Goal: Transaction & Acquisition: Purchase product/service

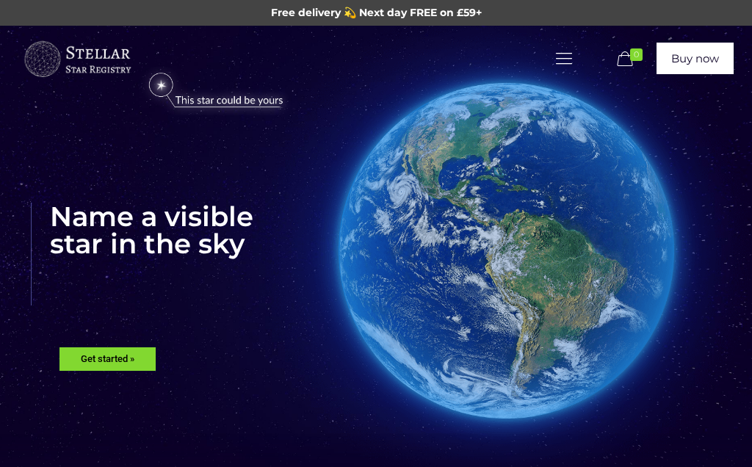
click at [559, 67] on icon at bounding box center [564, 58] width 23 height 20
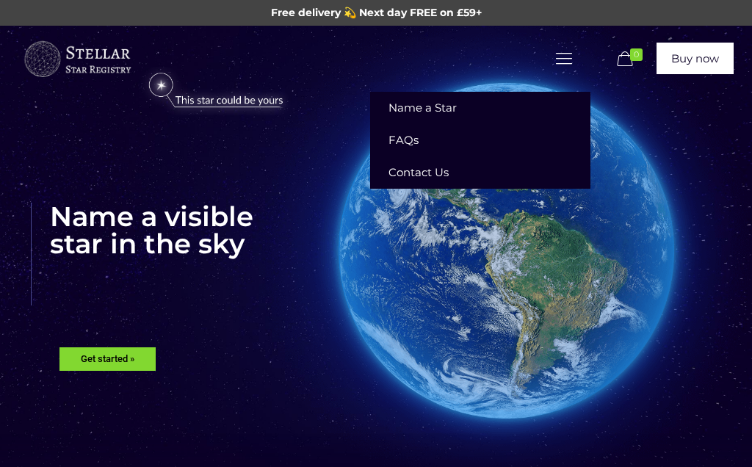
click at [697, 149] on img at bounding box center [506, 251] width 534 height 534
click at [101, 361] on rs-layer "Get started »" at bounding box center [107, 359] width 96 height 24
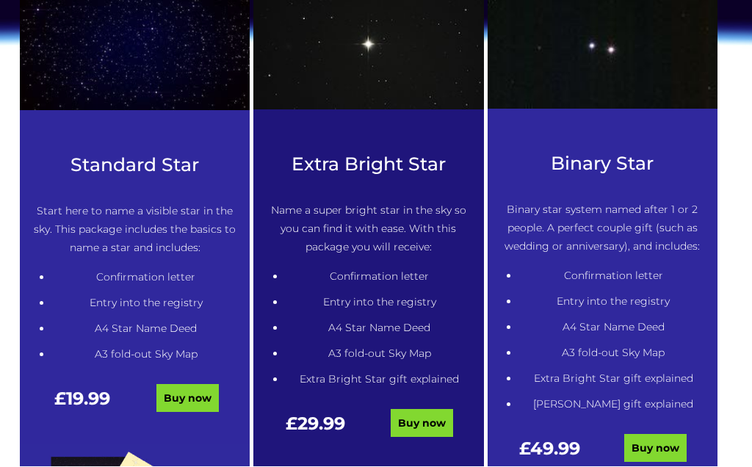
scroll to position [611, 0]
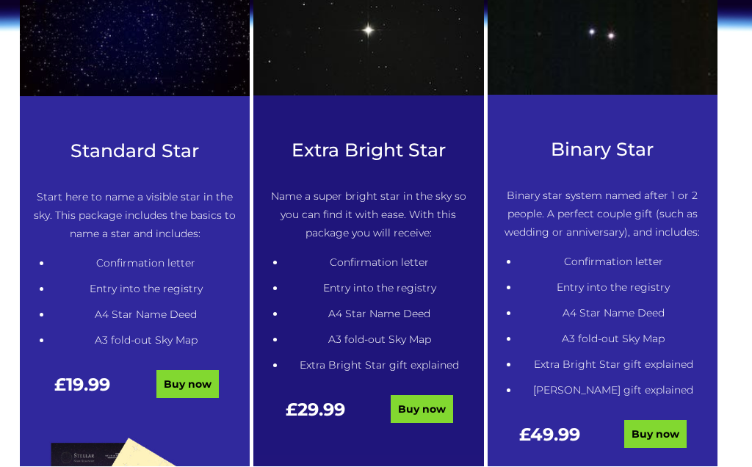
click at [424, 400] on link "Buy now" at bounding box center [422, 410] width 62 height 28
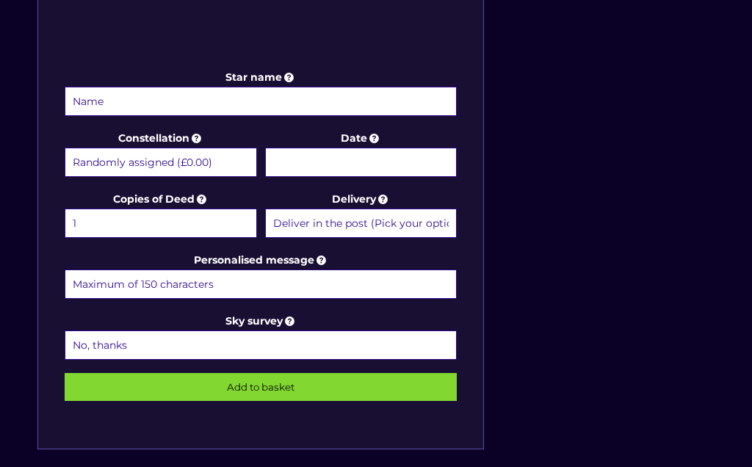
scroll to position [679, 0]
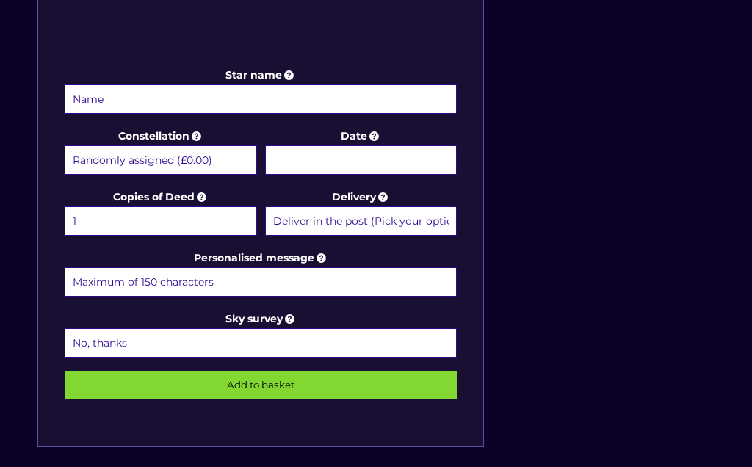
click at [351, 105] on input "Star name" at bounding box center [261, 98] width 392 height 29
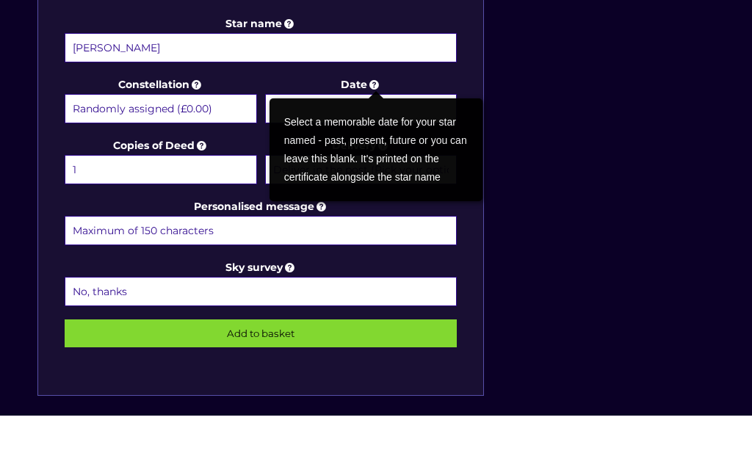
scroll to position [731, 0]
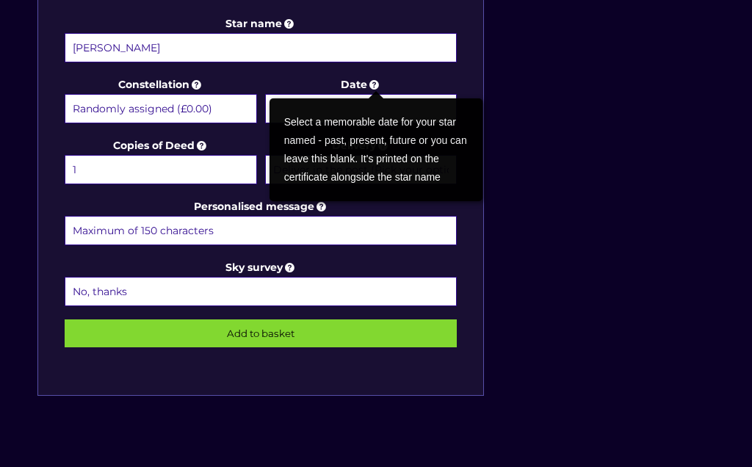
type input "Jenson"
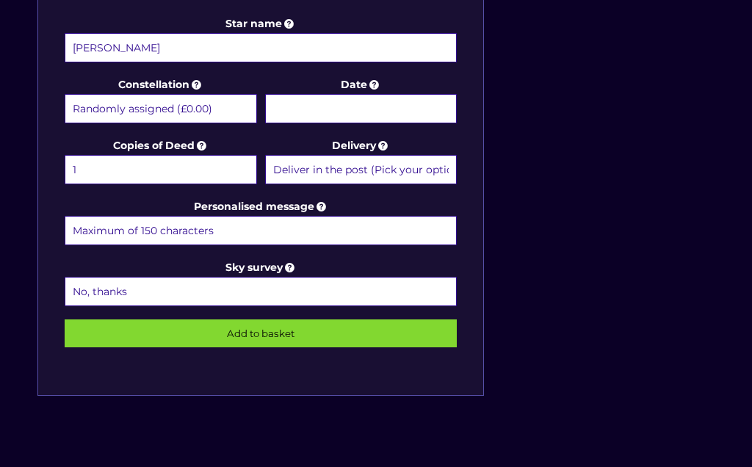
click at [116, 111] on select "Randomly assigned (£0.00) Aquarius - 20 Jan - 18 Feb (+£9.99) Aries - 21 Mar - …" at bounding box center [161, 108] width 192 height 29
click at [290, 270] on icon at bounding box center [290, 267] width 15 height 13
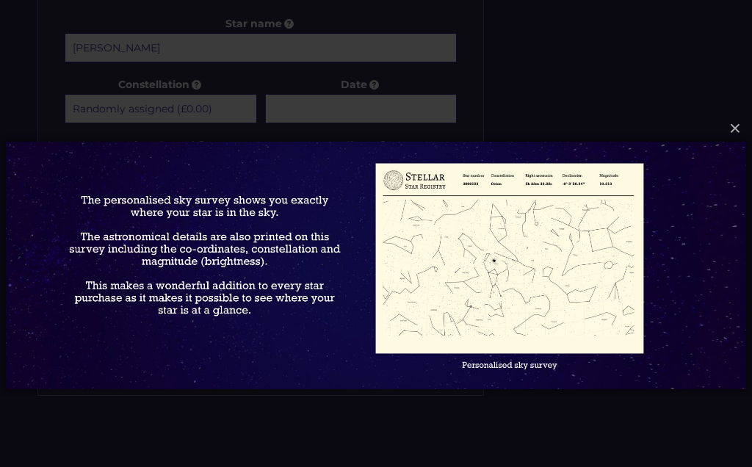
click at [724, 124] on button "×" at bounding box center [375, 128] width 740 height 32
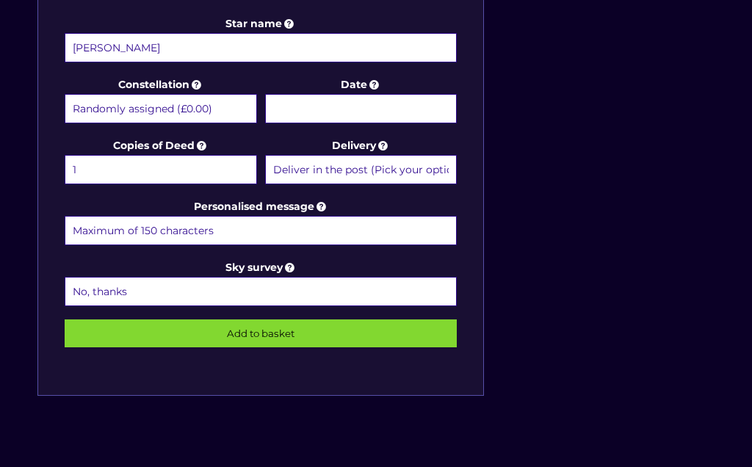
click at [112, 227] on input "Personalised message" at bounding box center [261, 230] width 392 height 29
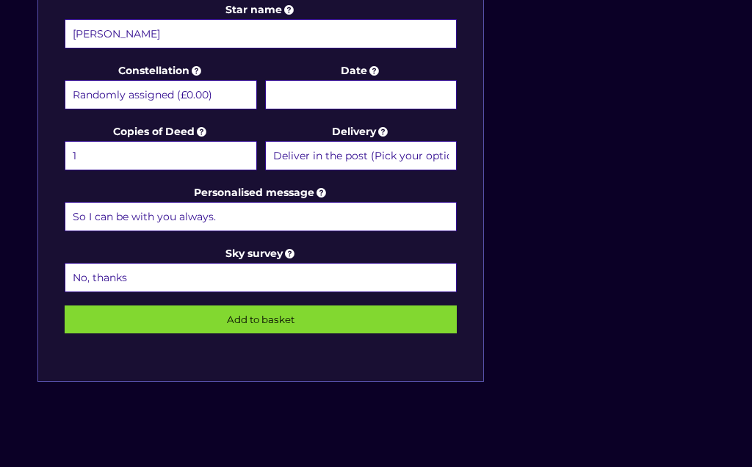
scroll to position [751, 0]
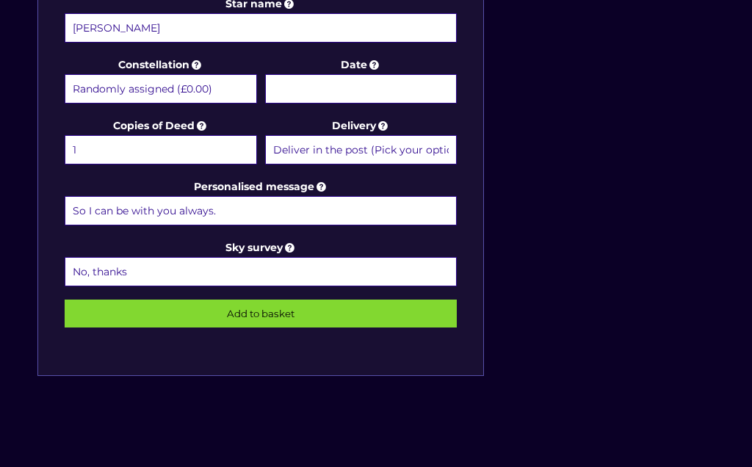
click at [258, 214] on input "So I can be with you always." at bounding box center [261, 210] width 392 height 29
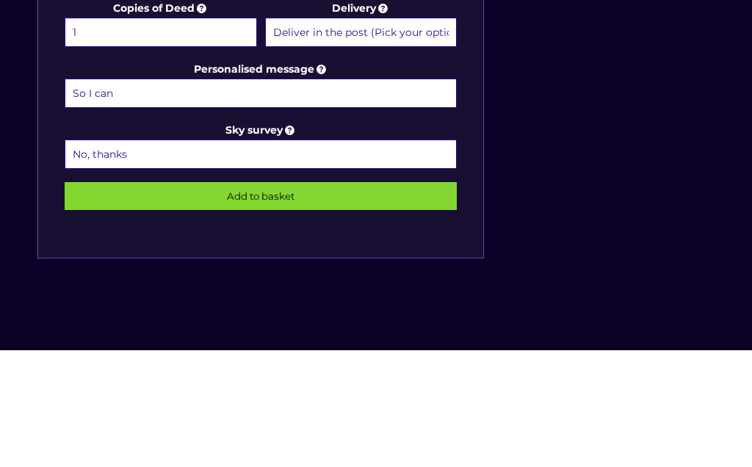
type input "So"
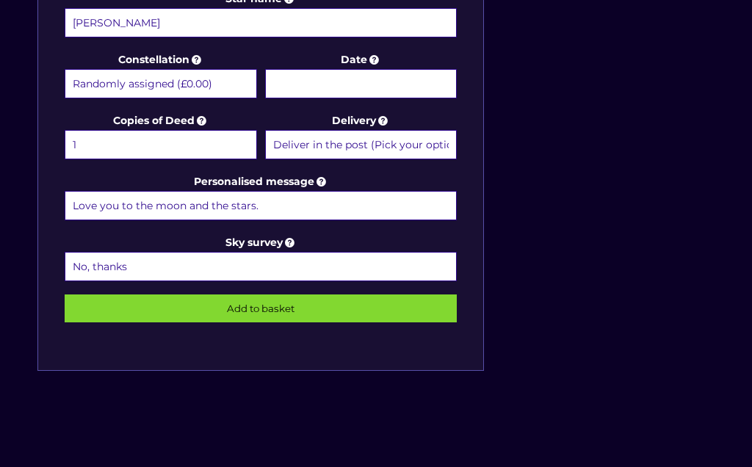
scroll to position [778, 0]
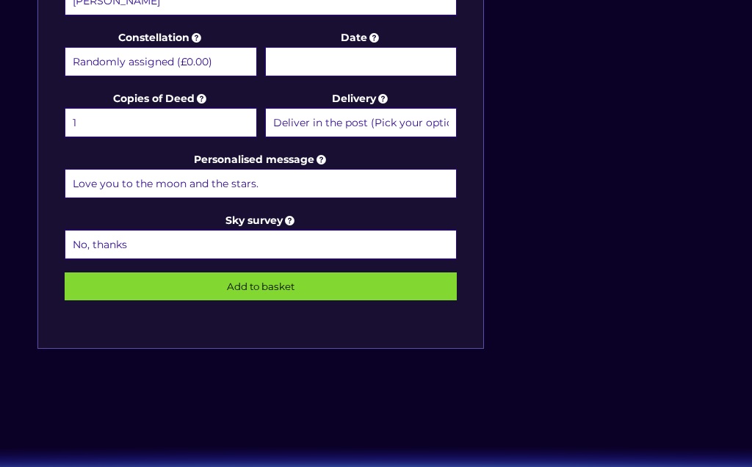
type input "Love you to the moon and the stars."
click at [430, 242] on select "No, thanks 1 (+£6.99) 2 (+£11.99) 3 (+£16.99) 4 (+£21.99) 5 (+£26.99) 6 (+£31.9…" at bounding box center [261, 244] width 392 height 29
select select "1 (+£6.99)"
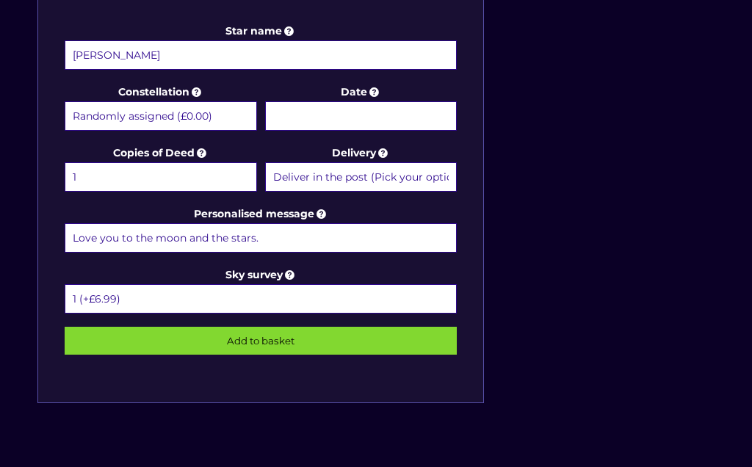
scroll to position [721, 0]
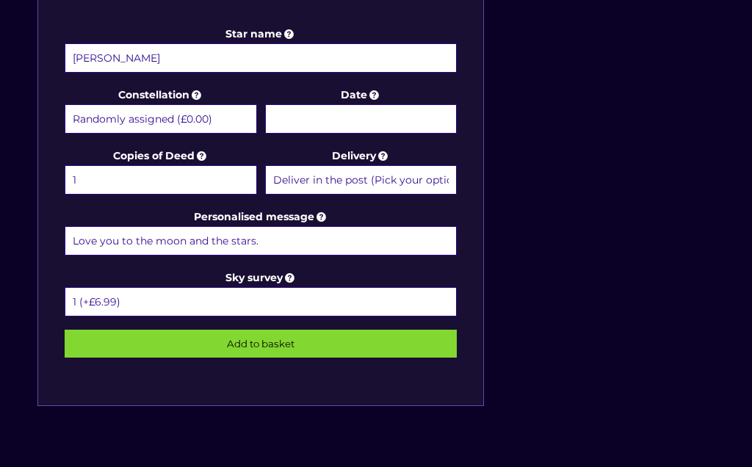
click at [441, 172] on select "Deliver in the post (Pick your option later) Deliver in the post and by Email (…" at bounding box center [361, 179] width 192 height 29
click at [95, 115] on select "Randomly assigned (£0.00) Aquarius - 20 Jan - 18 Feb (+£9.99) Aries - 21 Mar - …" at bounding box center [161, 118] width 192 height 29
select select "Phoenix - For the unforgotten (+£9.99)"
click at [425, 116] on input "Date" at bounding box center [361, 118] width 192 height 29
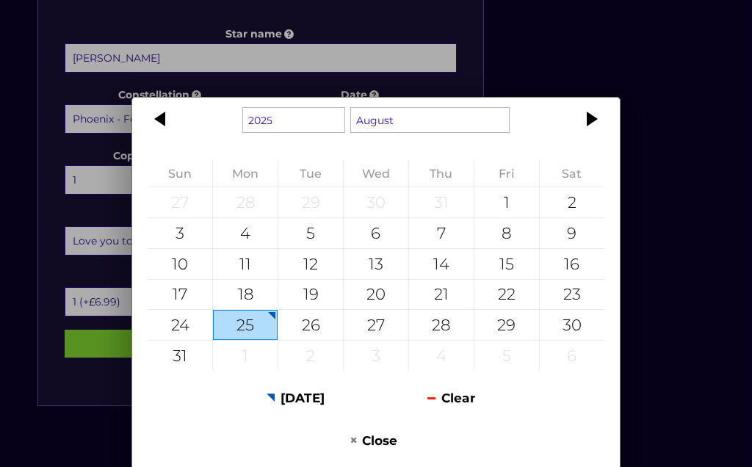
click at [162, 124] on div at bounding box center [161, 120] width 59 height 32
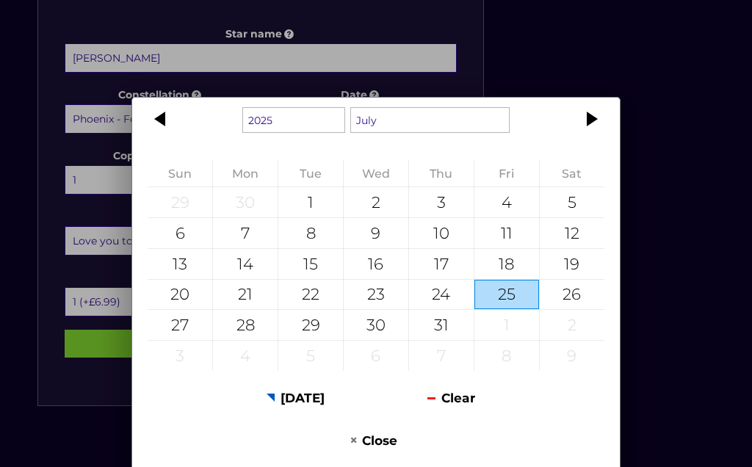
click at [445, 288] on div "24" at bounding box center [441, 295] width 65 height 30
type input "24 July 2025"
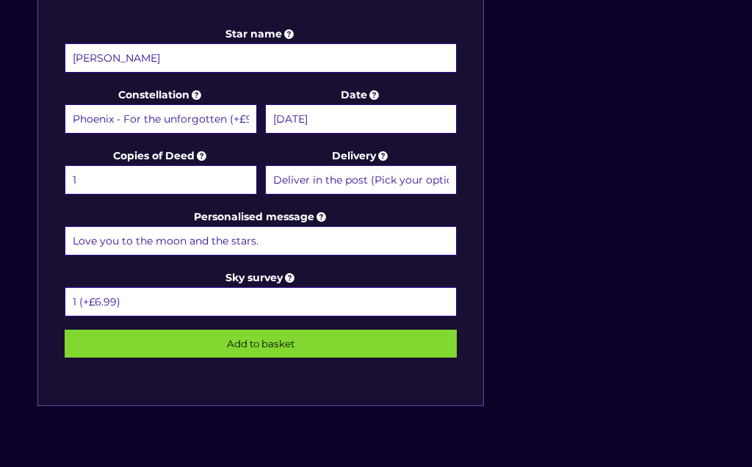
click at [409, 345] on input "Add to basket" at bounding box center [261, 344] width 392 height 28
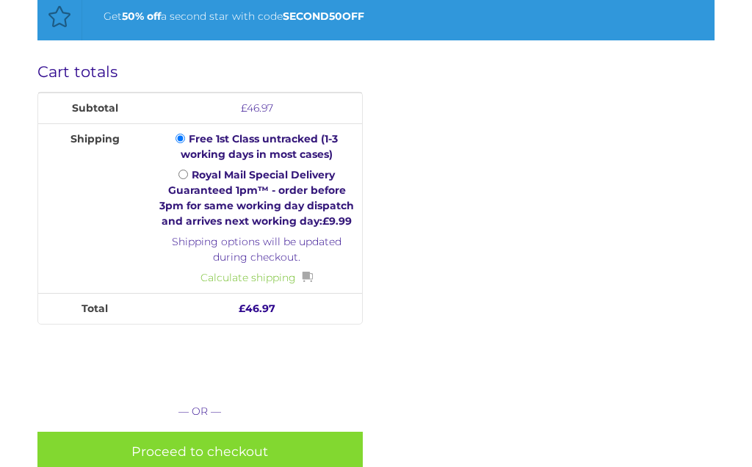
scroll to position [643, 0]
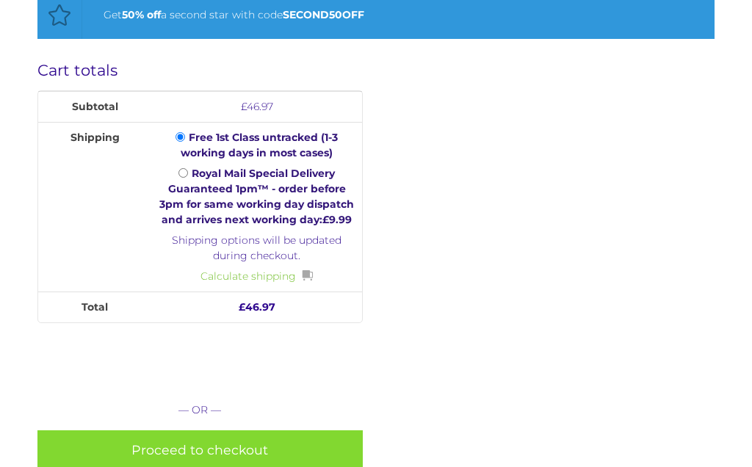
click at [190, 167] on label "Royal Mail Special Delivery Guaranteed 1pm™ - order before 3pm for same working…" at bounding box center [256, 196] width 195 height 59
click at [188, 168] on input "Royal Mail Special Delivery Guaranteed 1pm™ - order before 3pm for same working…" at bounding box center [183, 173] width 10 height 10
radio input "true"
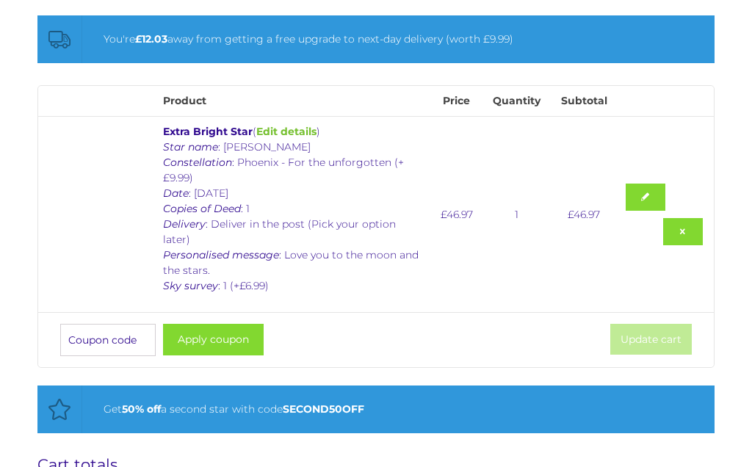
scroll to position [304, 0]
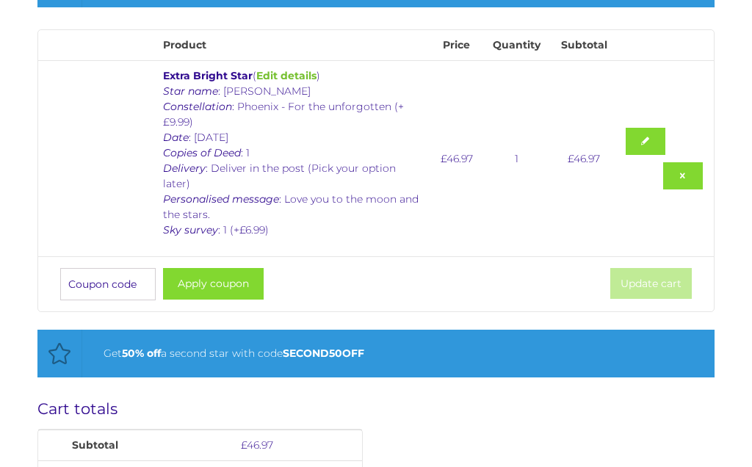
click at [657, 128] on link at bounding box center [646, 141] width 40 height 27
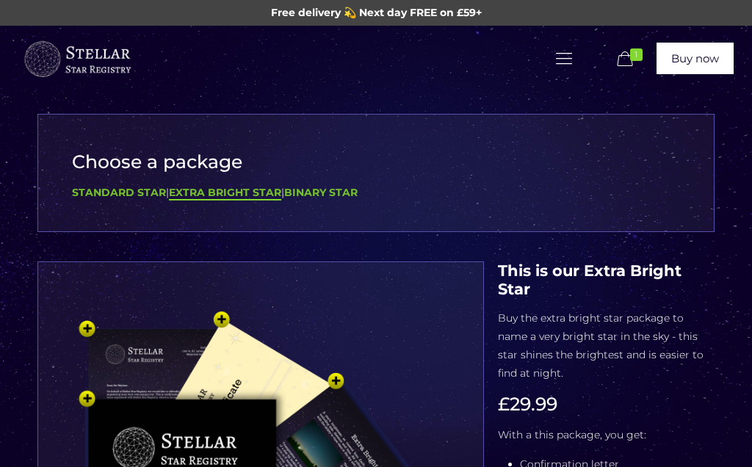
select select "Phoenix - For the unforgotten (+£9.99)"
select select "1 (+£6.99)"
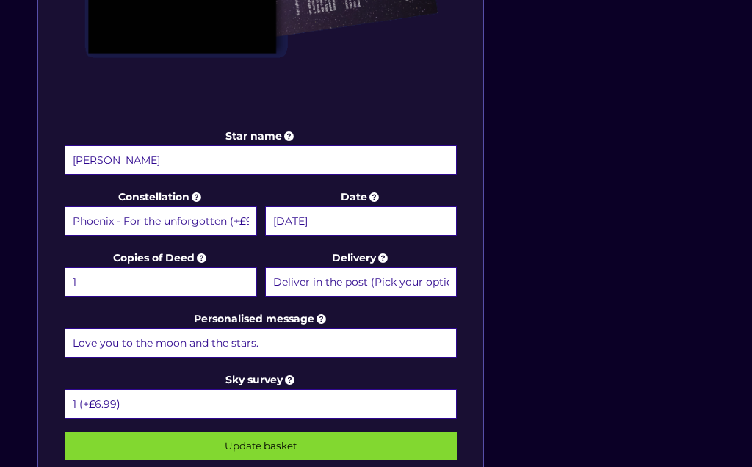
scroll to position [618, 0]
click at [380, 217] on input "[DATE]" at bounding box center [361, 220] width 192 height 29
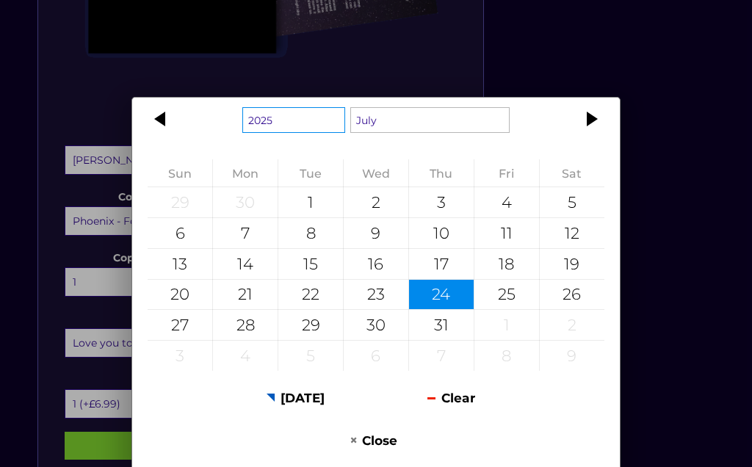
click at [310, 133] on select "1925 1926 1927 1928 1929 1930 1931 1932 1933 1934 1935 1936 1937 1938 1939 1940…" at bounding box center [293, 120] width 103 height 26
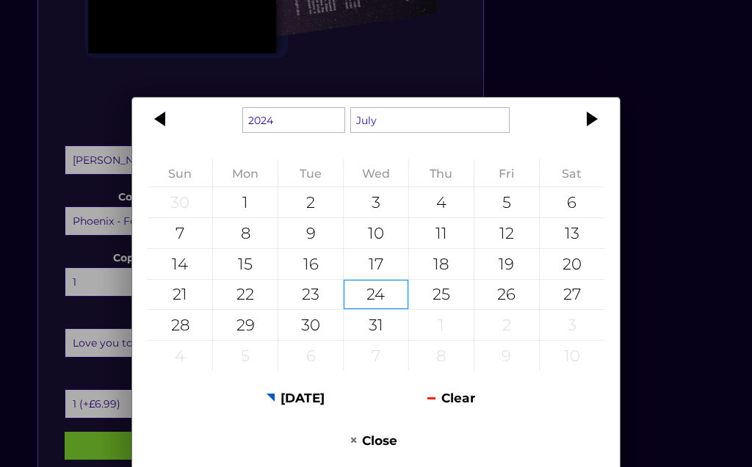
click at [383, 310] on div "24" at bounding box center [376, 295] width 65 height 30
type input "24 July 2024"
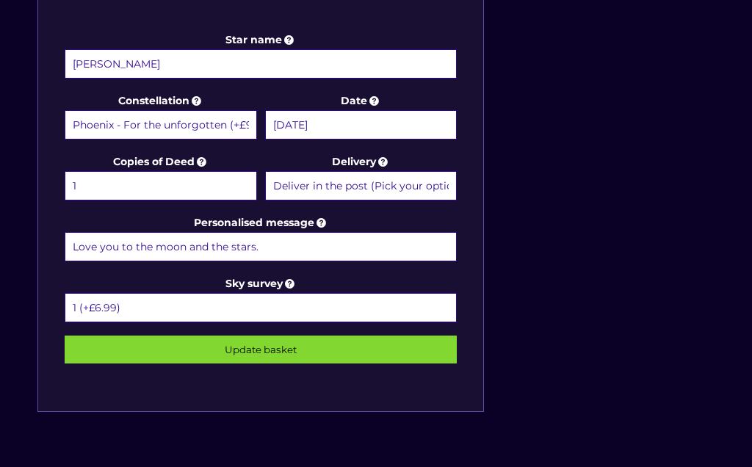
scroll to position [715, 0]
click at [347, 344] on input "Update basket" at bounding box center [261, 350] width 392 height 28
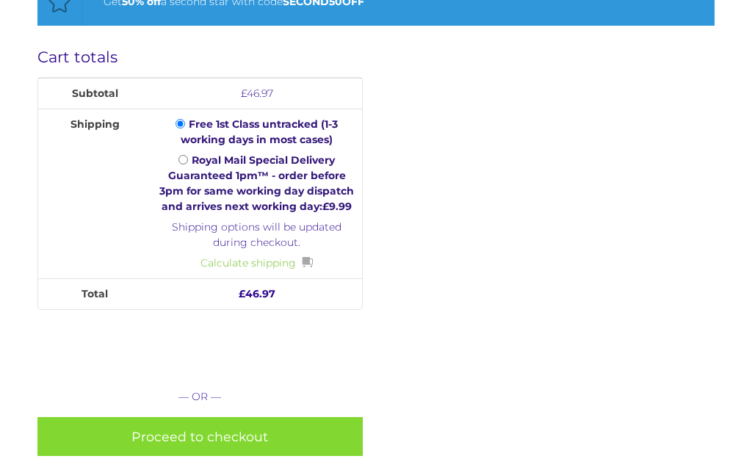
scroll to position [656, 0]
click at [188, 155] on input "Royal Mail Special Delivery Guaranteed 1pm™ - order before 3pm for same working…" at bounding box center [183, 160] width 10 height 10
radio input "true"
click at [314, 417] on link "Proceed to checkout" at bounding box center [199, 436] width 325 height 39
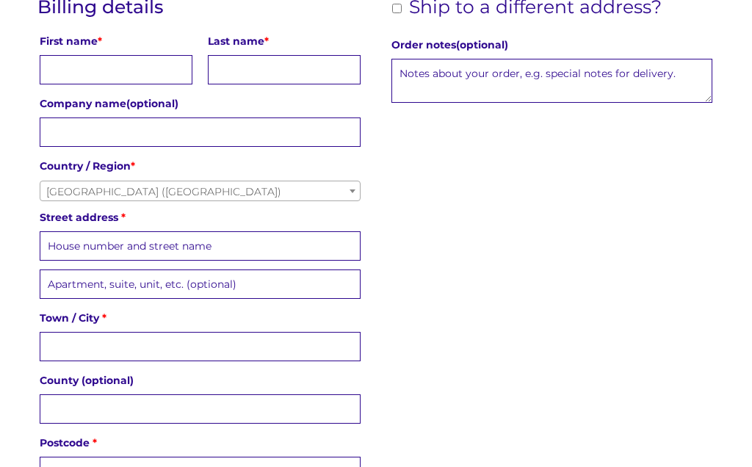
scroll to position [380, 0]
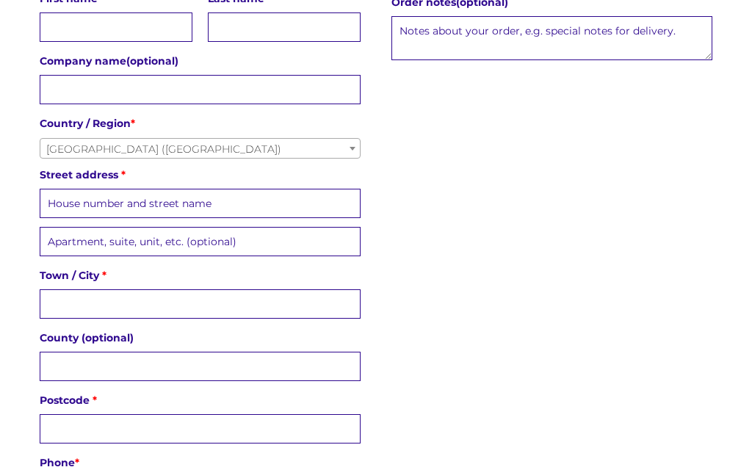
click at [68, 26] on input "First name *" at bounding box center [116, 26] width 153 height 29
type input "Bob"
type input "Must"
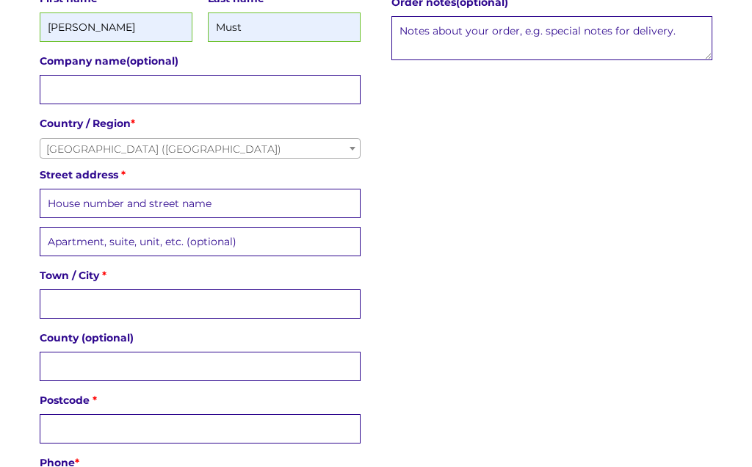
type input "33 Broad Avenue"
type input "Bedford"
type input "MK42 9SW"
type input "+447769357685"
type input "bob.must@hotmail.co.uk"
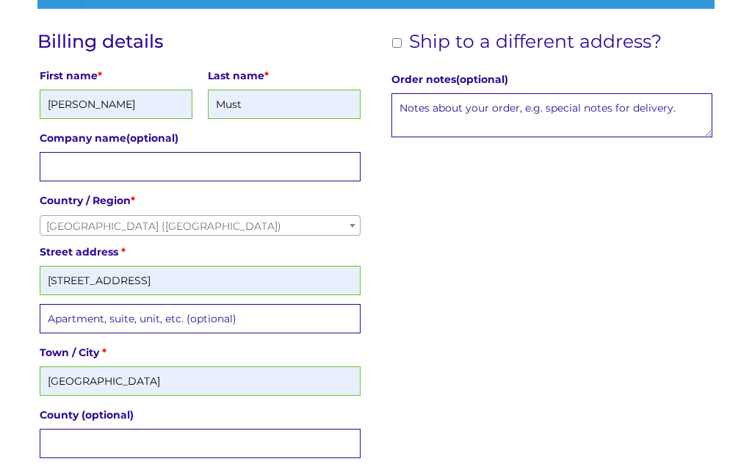
scroll to position [303, 0]
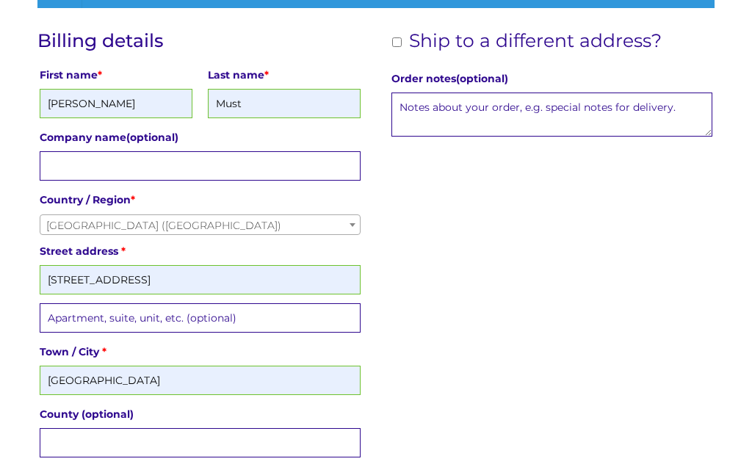
click at [393, 59] on div "Ship to a different address? First name * Last name * Company name (optional) C…" at bounding box center [551, 49] width 325 height 36
click at [397, 46] on input "Ship to a different address?" at bounding box center [397, 43] width 10 height 10
checkbox input "true"
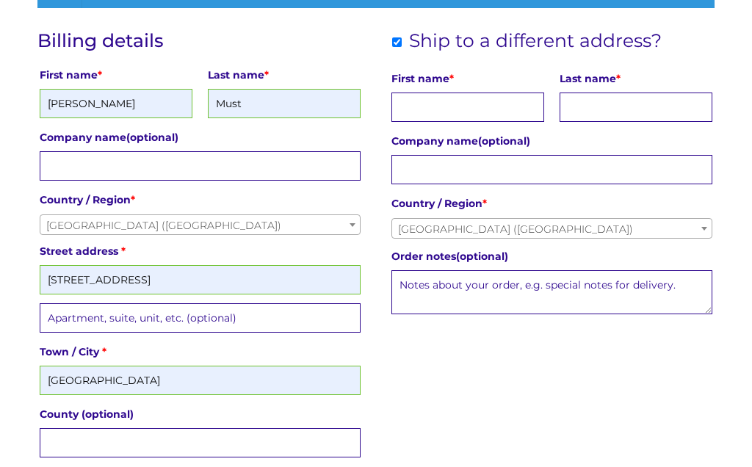
scroll to position [303, 0]
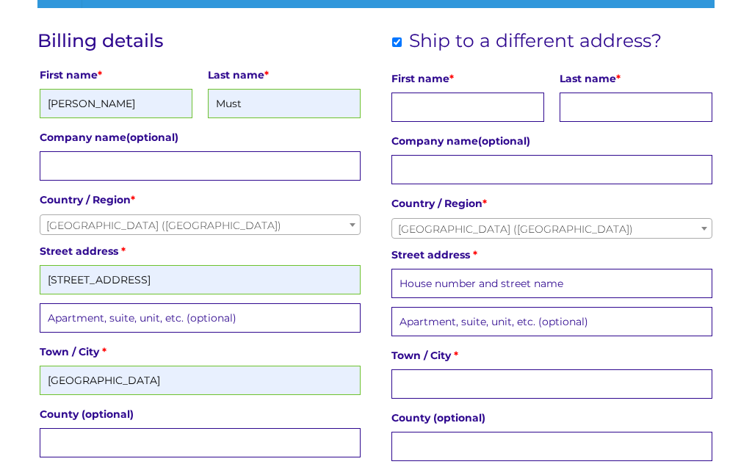
click at [461, 112] on input "First name *" at bounding box center [467, 107] width 153 height 29
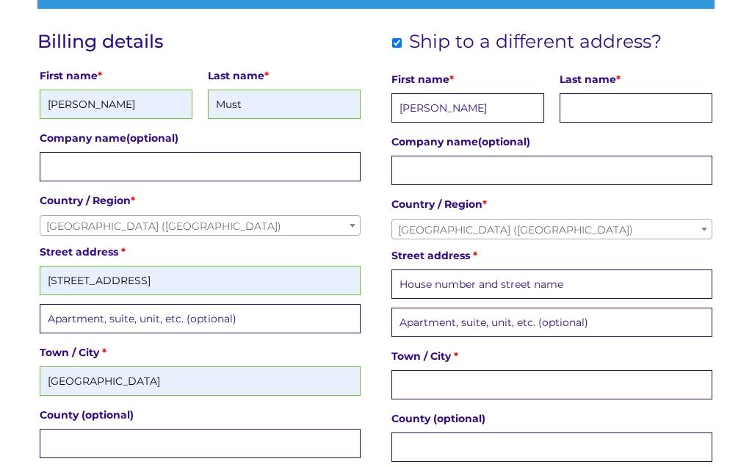
type input "Anita"
click at [648, 112] on input "Last name *" at bounding box center [636, 107] width 153 height 29
type input "Must"
type input "33 Broad Avenue"
type input "Bedford"
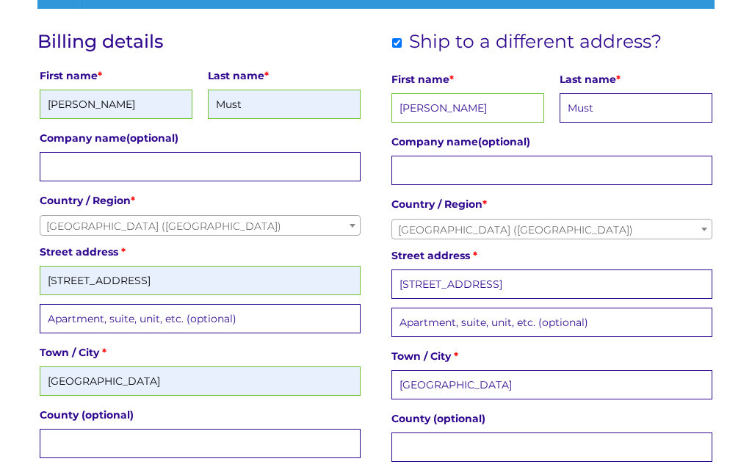
scroll to position [303, 0]
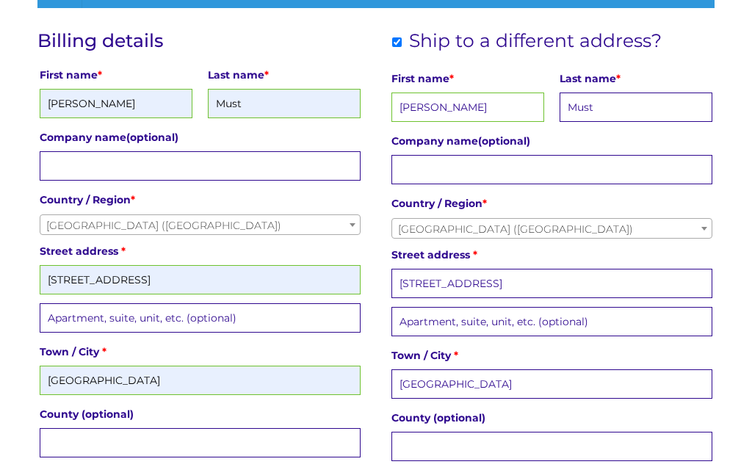
type input "MK42 9SW"
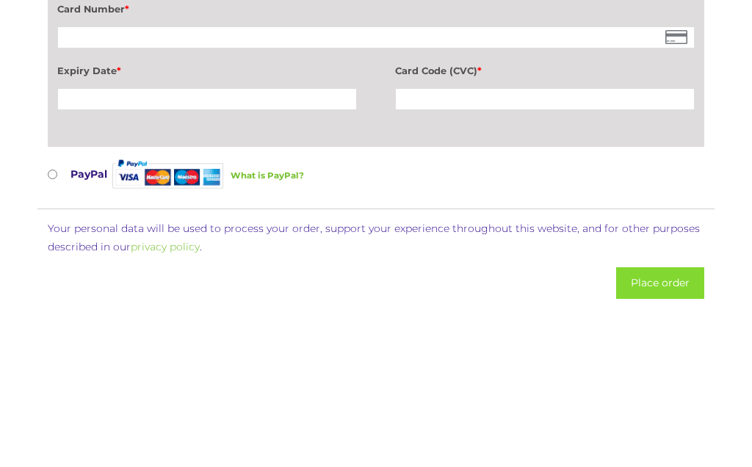
scroll to position [1503, 0]
click at [57, 173] on input "PayPal What is PayPal?" at bounding box center [53, 175] width 10 height 10
radio input "true"
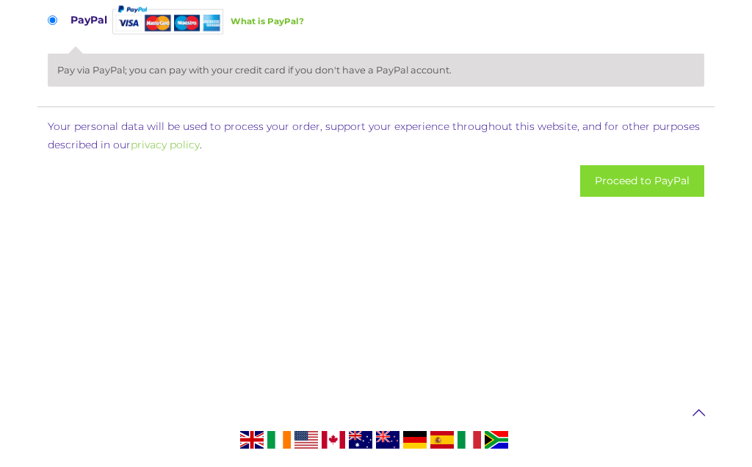
scroll to position [1439, 0]
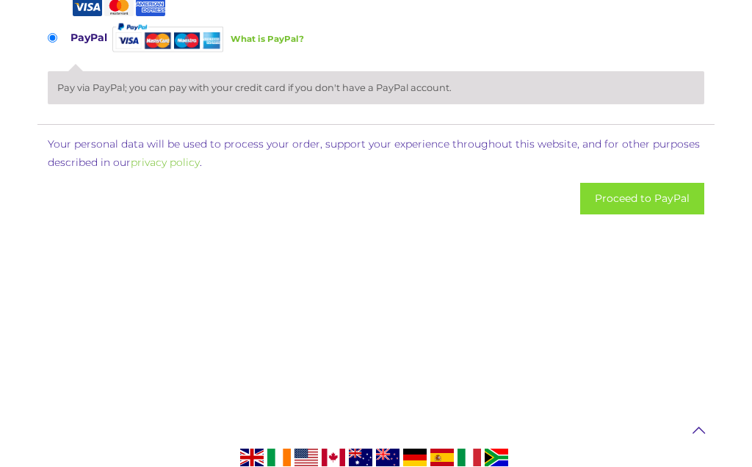
click at [657, 199] on button "Proceed to PayPal" at bounding box center [642, 199] width 124 height 32
